Goal: Task Accomplishment & Management: Manage account settings

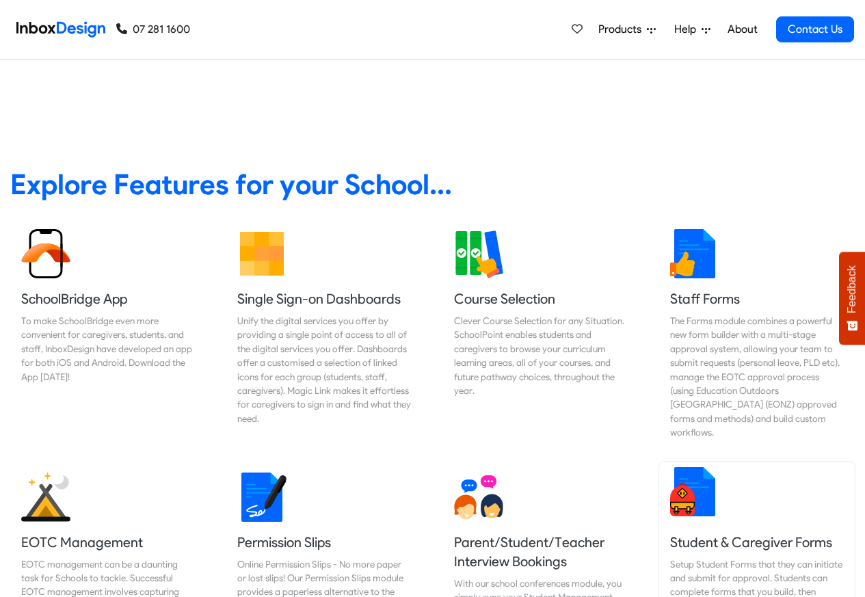
scroll to position [2854, 0]
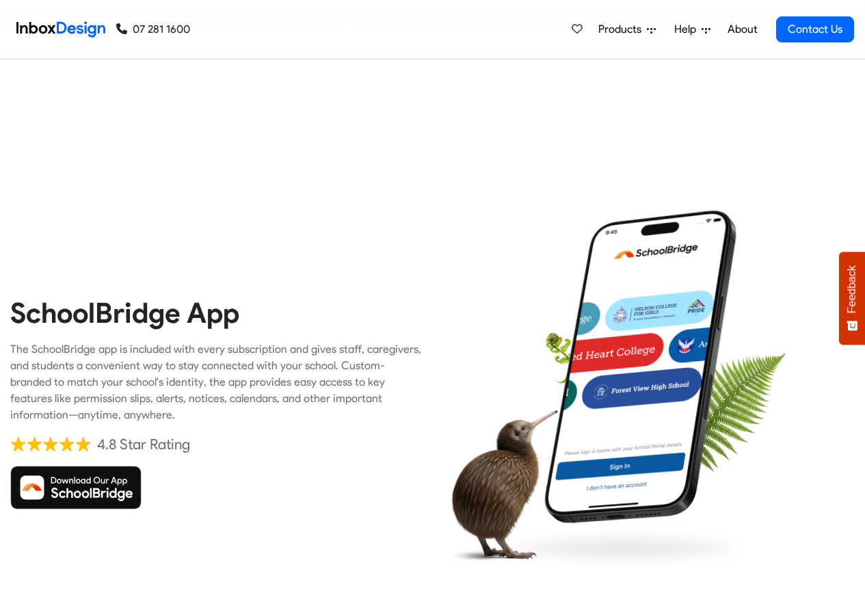
checkbox input "true"
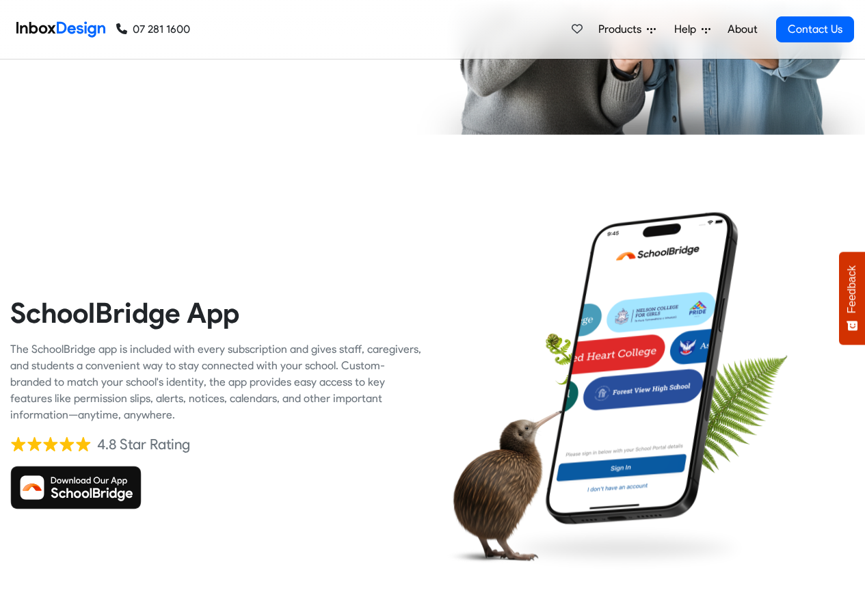
checkbox input "true"
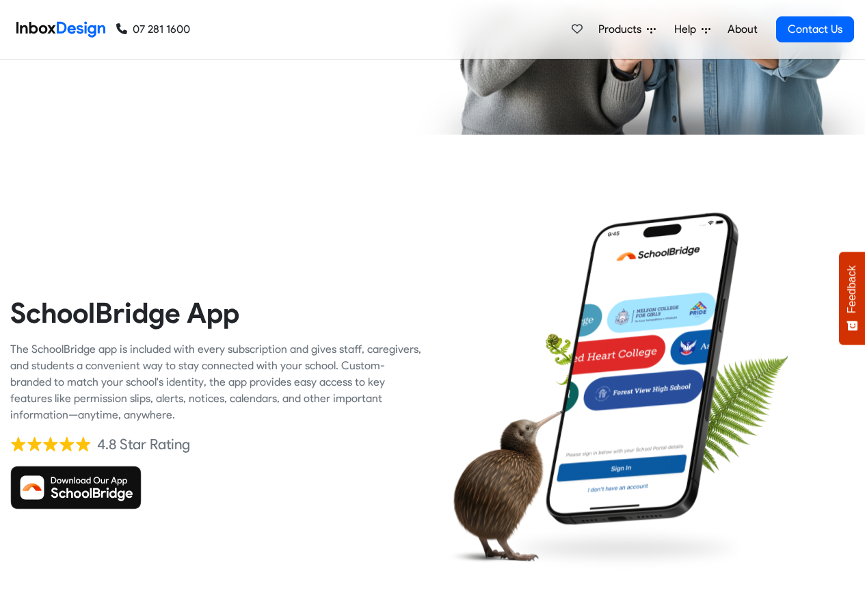
checkbox input "true"
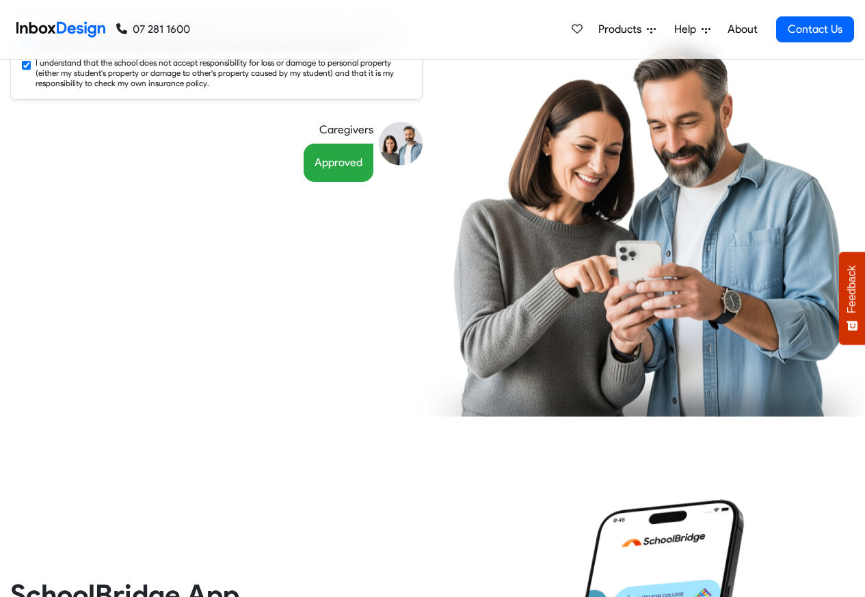
scroll to position [2521, 0]
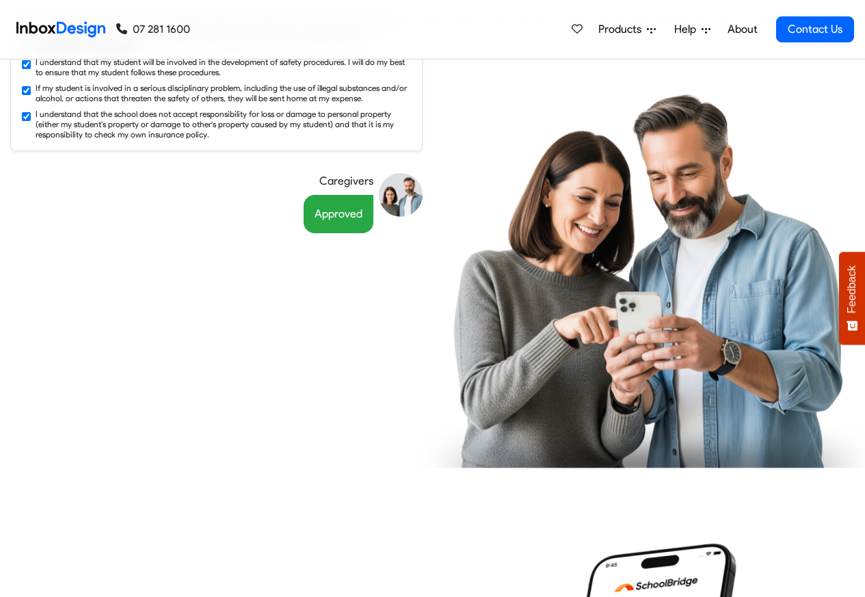
checkbox input "false"
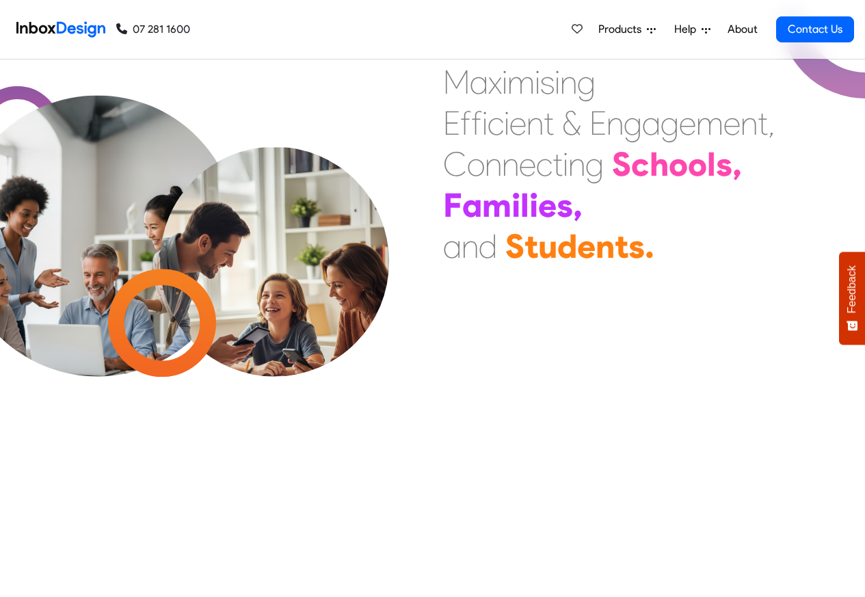
checkbox input "false"
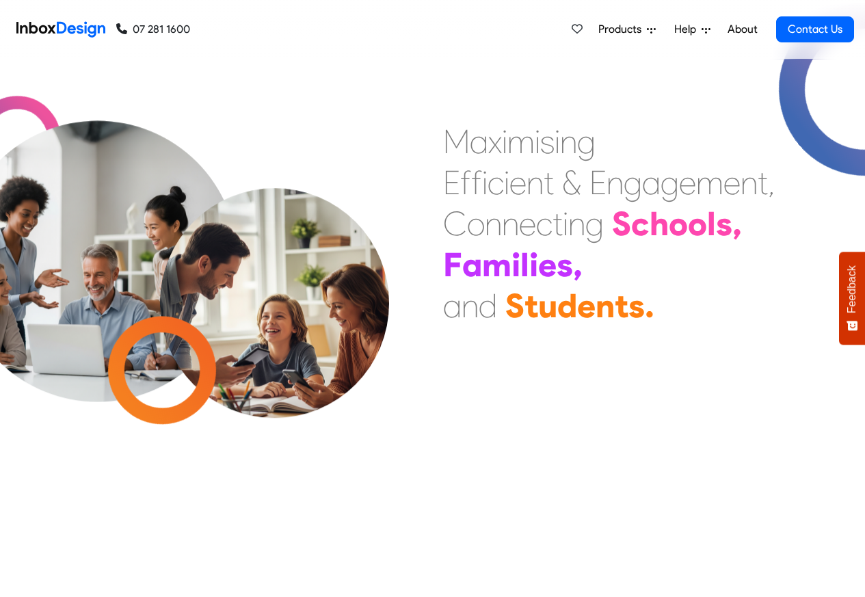
checkbox input "false"
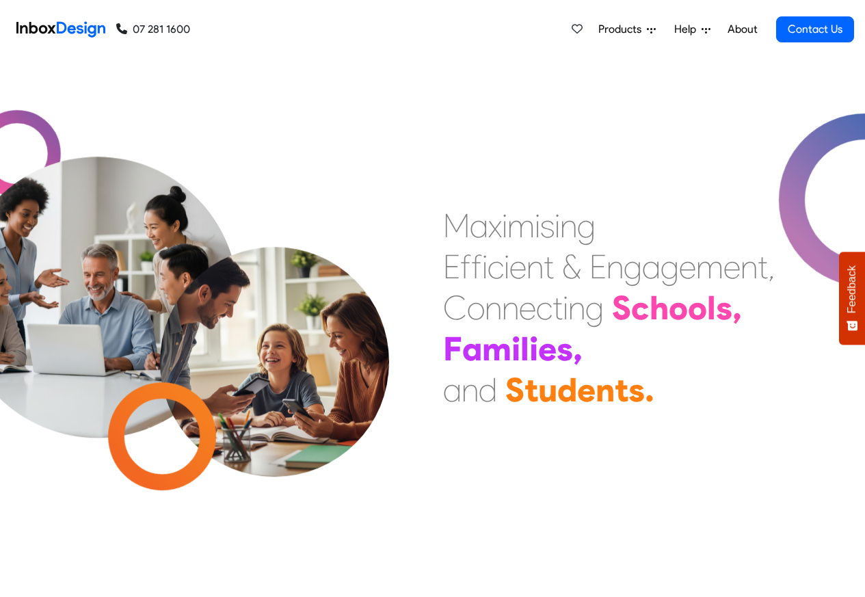
checkbox input "false"
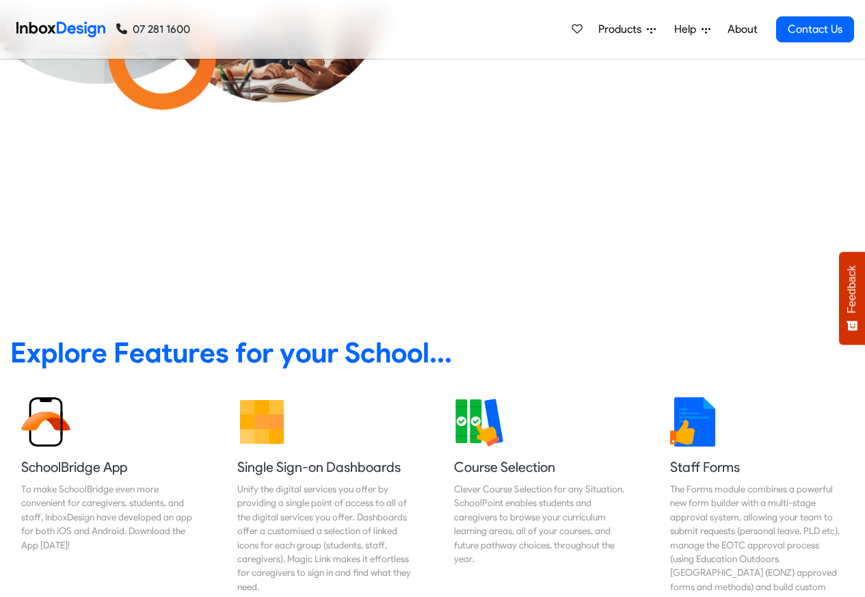
scroll to position [492, 0]
